Goal: Complete application form

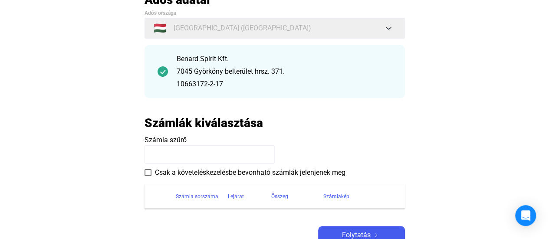
scroll to position [87, 0]
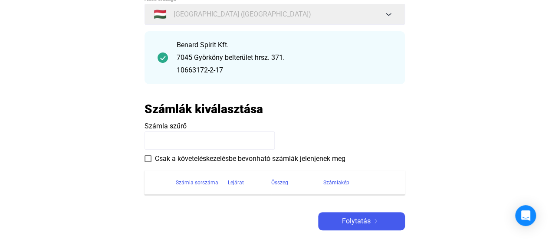
click at [148, 160] on span at bounding box center [148, 158] width 7 height 7
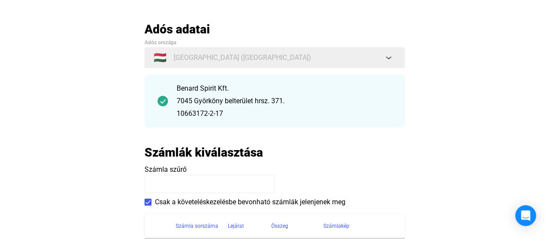
click at [185, 189] on input at bounding box center [210, 184] width 130 height 18
click at [351, 160] on app-szamlazzhu-invoices-form "Számlák kiválasztása Számla szűrő Csak a követeléskezelésbe bevonható számlák j…" at bounding box center [275, 191] width 261 height 93
click at [241, 185] on input at bounding box center [210, 184] width 130 height 18
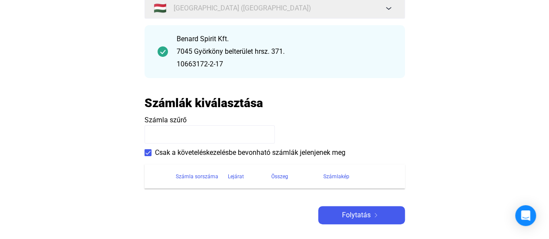
scroll to position [130, 0]
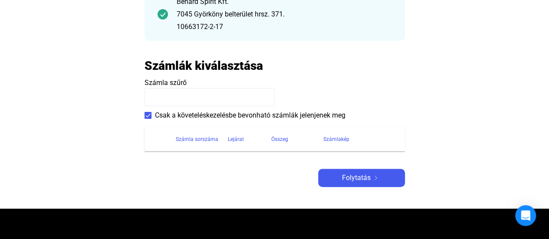
click at [247, 182] on div "Adós adatai Adós országa 🇭🇺 [GEOGRAPHIC_DATA] ([GEOGRAPHIC_DATA]) Benard Spirit…" at bounding box center [275, 61] width 261 height 252
click at [198, 140] on div "Számla sorszáma" at bounding box center [197, 139] width 43 height 10
click at [347, 82] on payee-form-field "Számla szűrő" at bounding box center [275, 92] width 261 height 29
click at [242, 136] on div "Lejárat" at bounding box center [236, 139] width 16 height 10
click at [274, 142] on div "Összeg" at bounding box center [279, 139] width 17 height 10
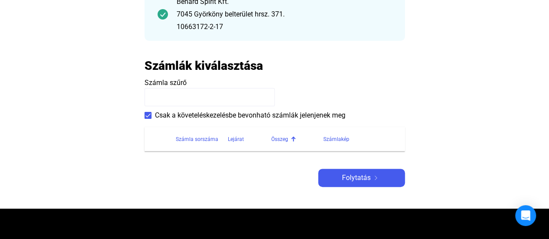
click at [329, 141] on div "Számlakép" at bounding box center [337, 139] width 26 height 10
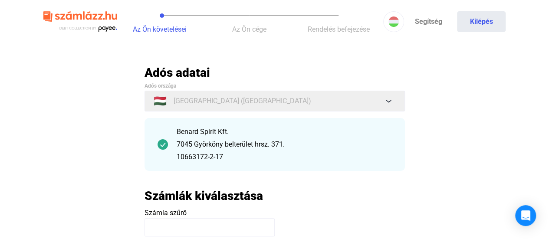
scroll to position [87, 0]
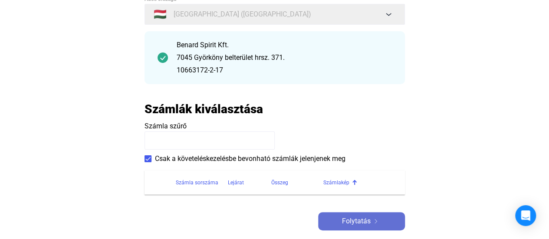
click at [344, 219] on span "Folytatás" at bounding box center [356, 221] width 29 height 10
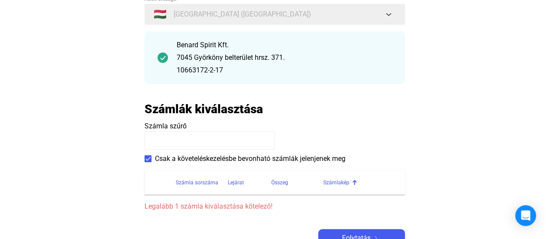
click at [199, 142] on input at bounding box center [210, 141] width 130 height 18
click at [165, 129] on span "Számla szűrő" at bounding box center [166, 126] width 42 height 8
click at [185, 113] on h2 "Számlák kiválasztása" at bounding box center [204, 109] width 119 height 15
click at [170, 142] on input at bounding box center [210, 141] width 130 height 18
click at [169, 142] on input at bounding box center [210, 141] width 130 height 18
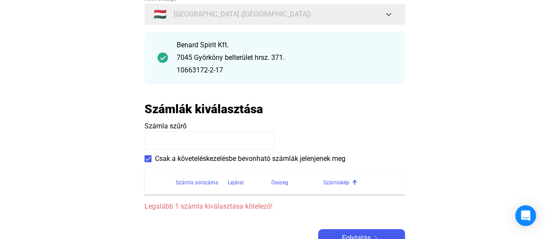
click at [169, 142] on input at bounding box center [210, 141] width 130 height 18
type input "**********"
click at [191, 184] on div "Számla sorszáma" at bounding box center [197, 183] width 43 height 10
click at [93, 201] on main "**********" at bounding box center [274, 123] width 549 height 291
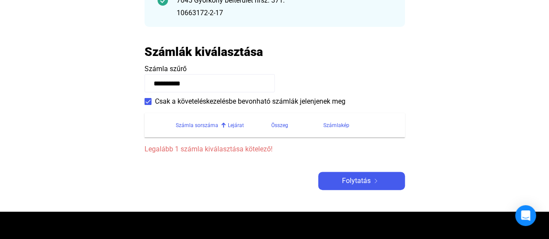
scroll to position [174, 0]
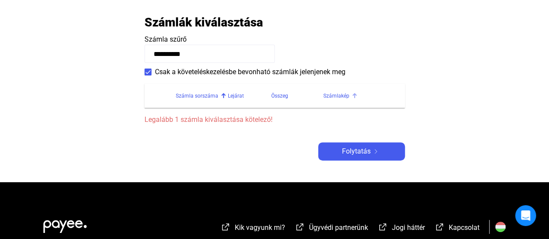
click at [338, 101] on th "Számlakép" at bounding box center [365, 96] width 82 height 24
click at [352, 94] on div at bounding box center [354, 93] width 5 height 1
click at [355, 97] on div at bounding box center [355, 97] width 3 height 3
click at [206, 97] on div "Számla sorszáma" at bounding box center [197, 96] width 43 height 10
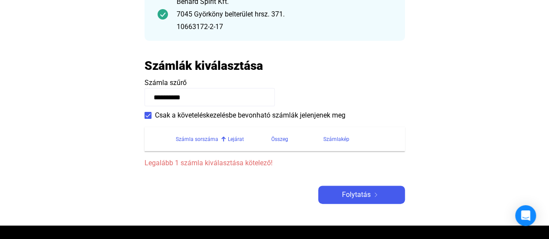
click at [203, 140] on div "Számla sorszáma" at bounding box center [197, 139] width 43 height 10
click at [205, 142] on div "Számla sorszáma" at bounding box center [197, 139] width 43 height 10
click at [203, 139] on div "Számla sorszáma" at bounding box center [197, 139] width 43 height 10
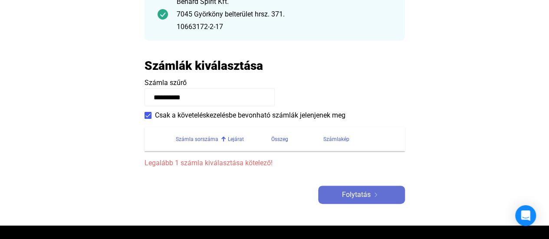
click at [349, 195] on span "Folytatás" at bounding box center [356, 195] width 29 height 10
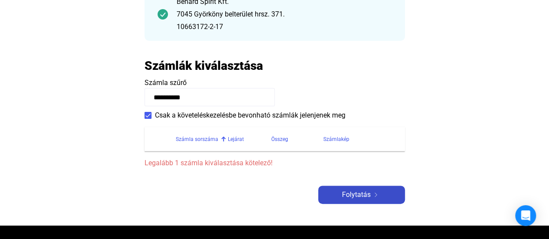
click at [350, 189] on button "Folytatás" at bounding box center [361, 195] width 87 height 18
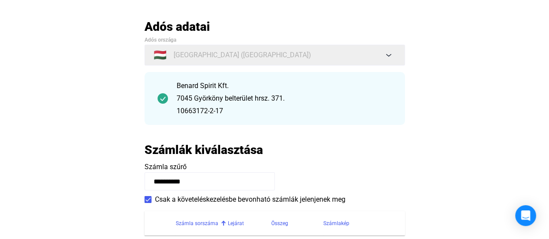
scroll to position [87, 0]
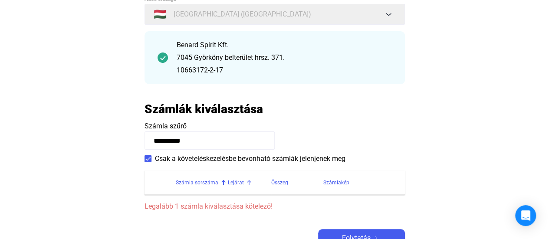
click at [239, 183] on div "Lejárat" at bounding box center [236, 183] width 16 height 10
click at [221, 182] on div at bounding box center [223, 182] width 5 height 5
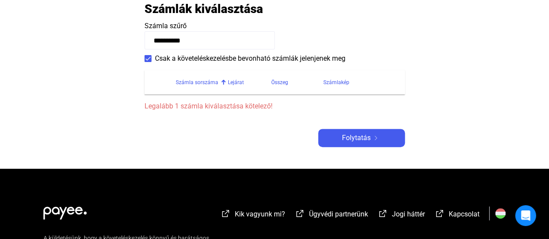
scroll to position [217, 0]
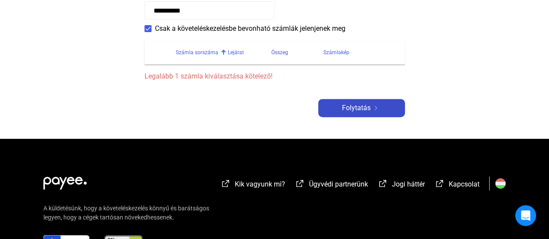
click at [363, 112] on span "Folytatás" at bounding box center [356, 108] width 29 height 10
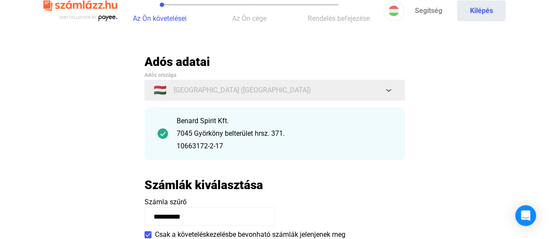
scroll to position [0, 0]
